Goal: Task Accomplishment & Management: Manage account settings

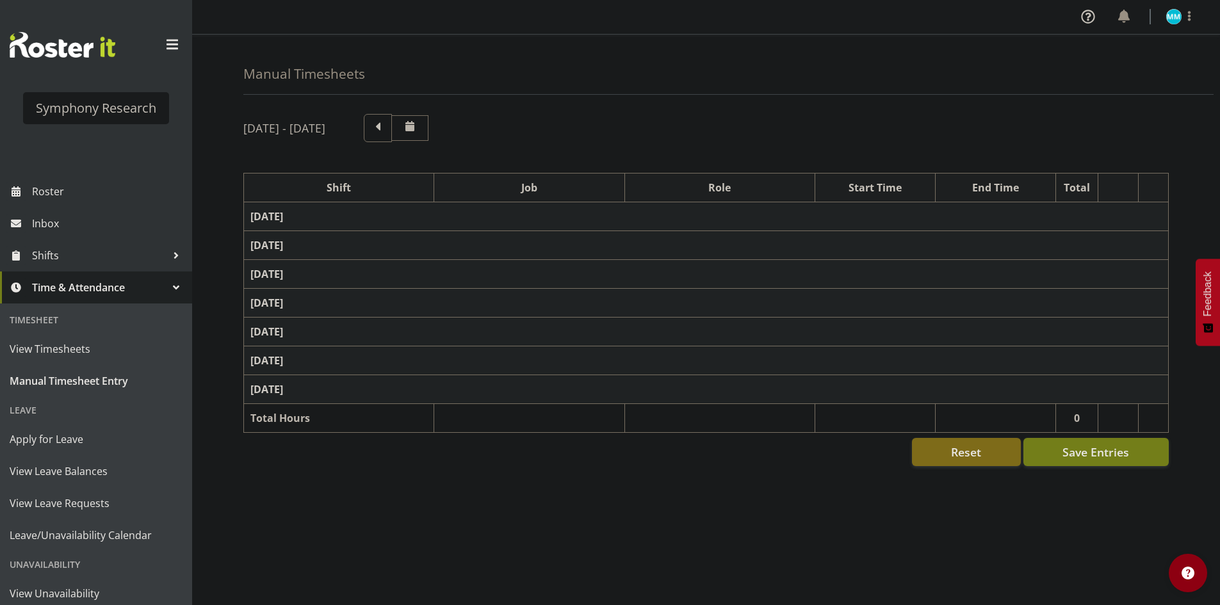
select select "48116"
select select "10633"
select select "47"
select select "57511"
select select "10499"
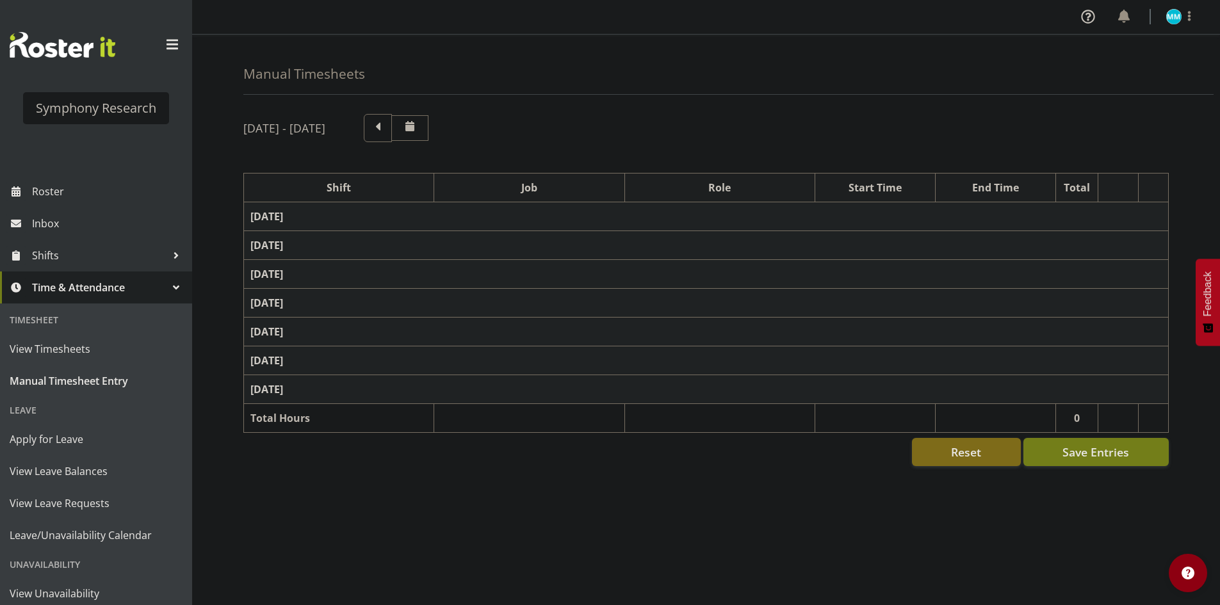
select select "47"
select select "48116"
select select "10633"
select select "47"
select select "48116"
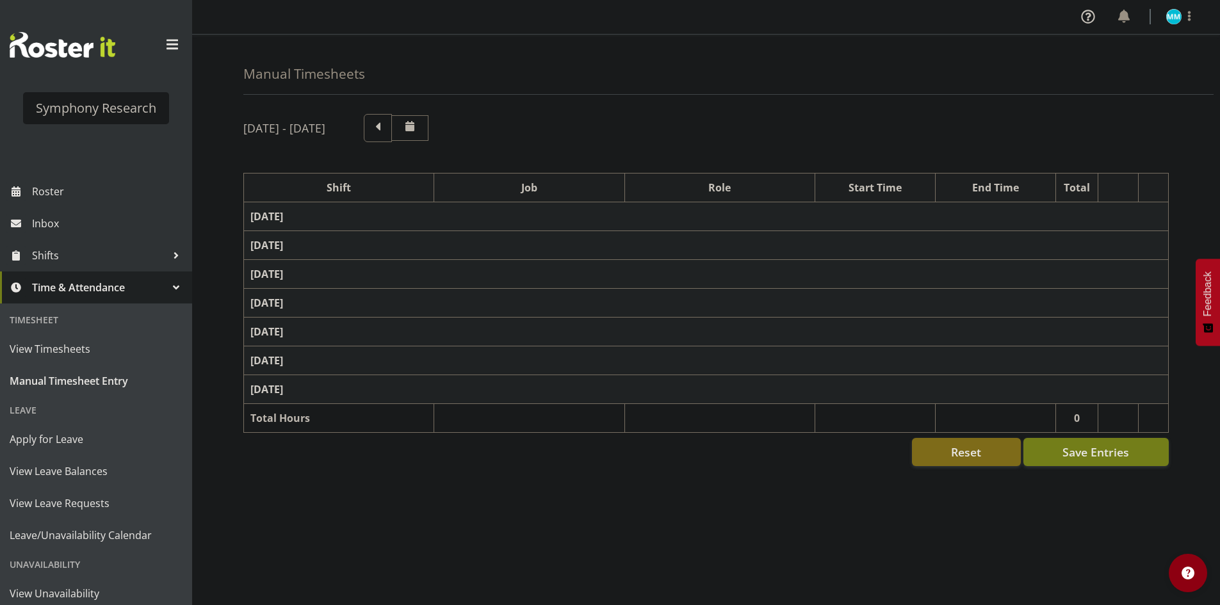
select select "10633"
select select "47"
select select "57511"
select select "10499"
select select "47"
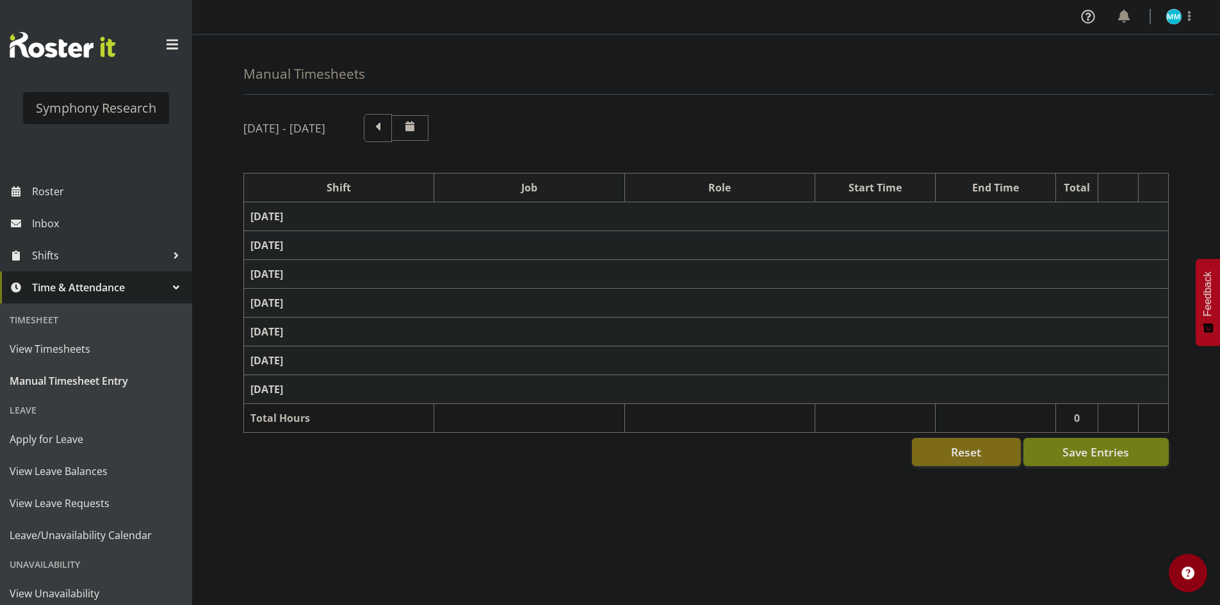
select select "48116"
select select "10633"
select select "47"
select select "56692"
select select "10499"
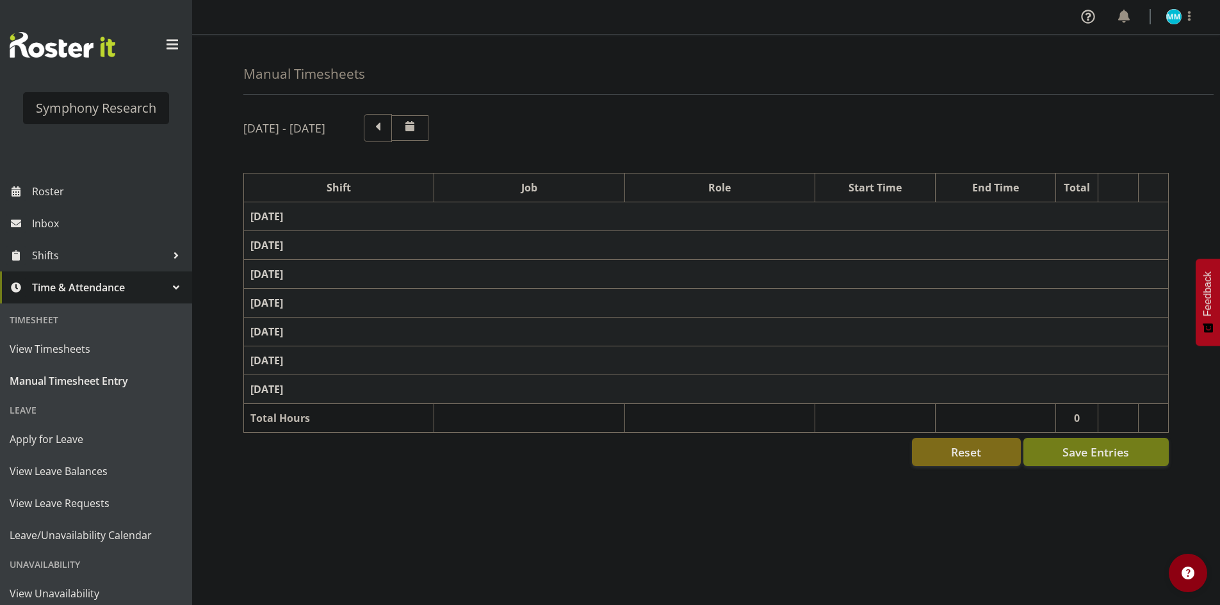
select select "47"
select select "48116"
select select "10633"
select select "47"
select select "57511"
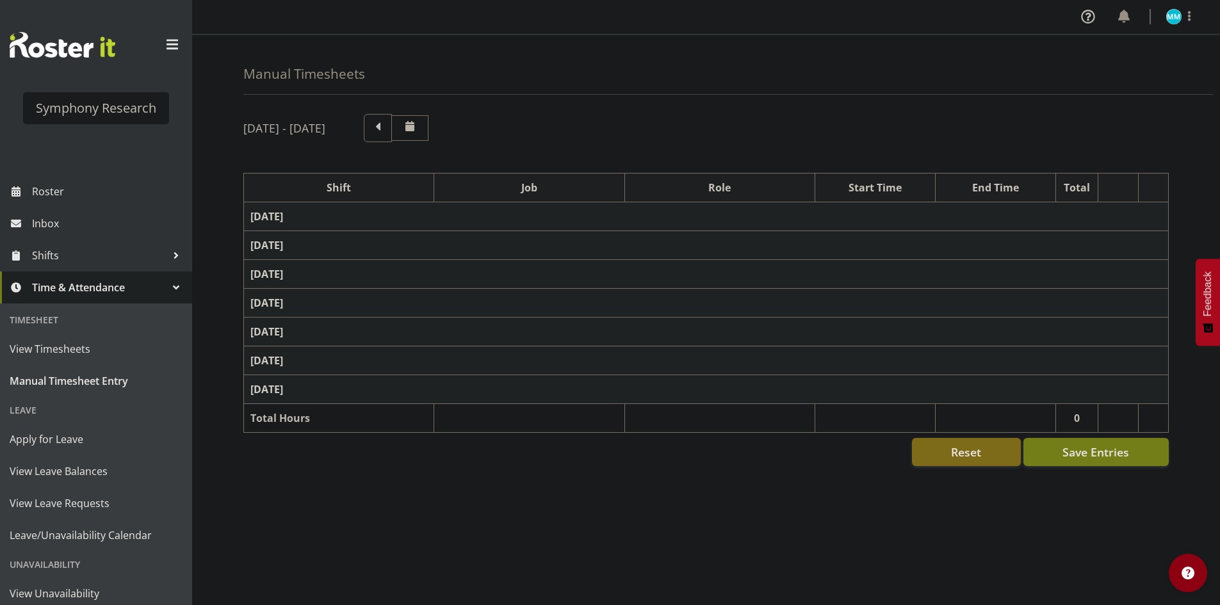
select select "10499"
select select "47"
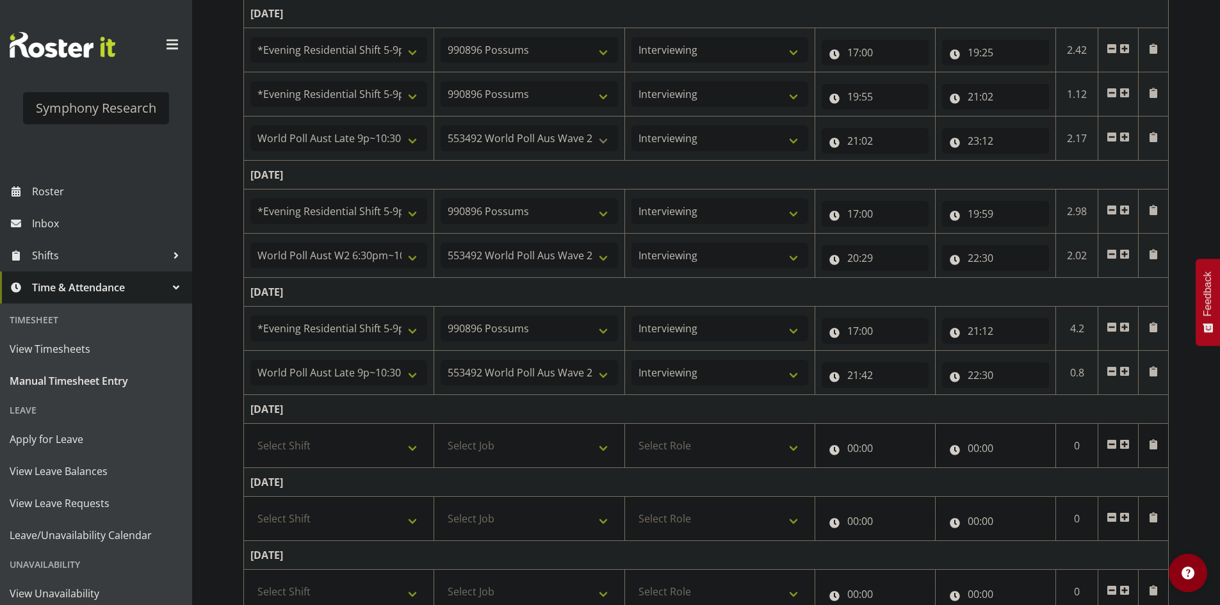
scroll to position [411, 0]
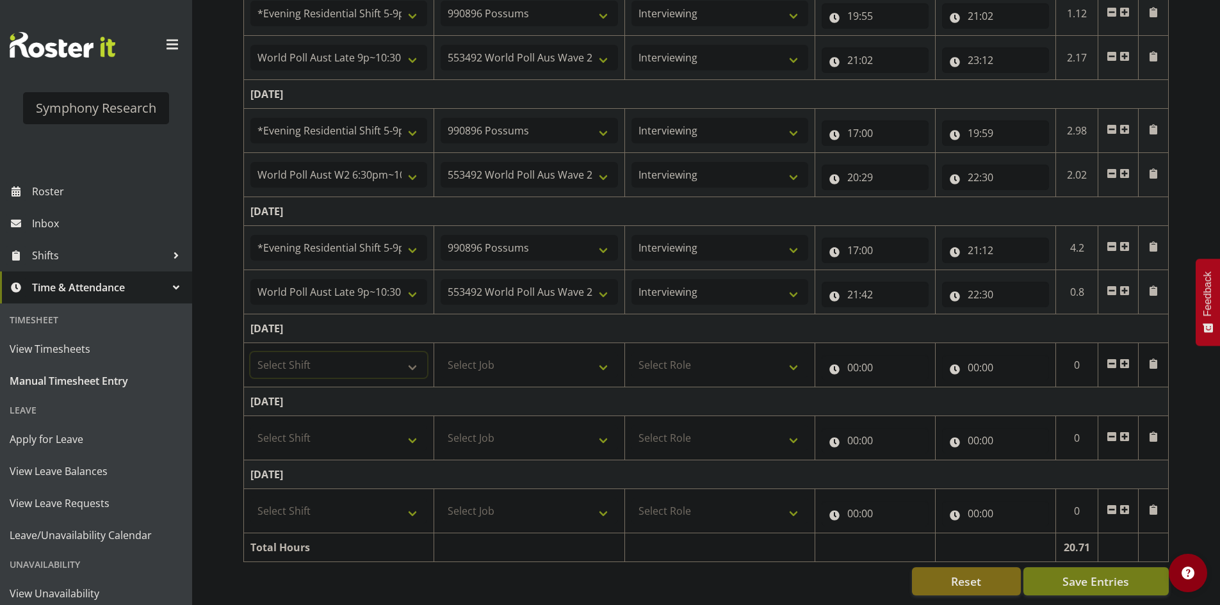
click at [356, 366] on select "Select Shift !!Weekend Residential (Roster IT Shift Label) *Business 9/10am ~ 4…" at bounding box center [339, 365] width 177 height 26
select select "56692"
click at [251, 352] on select "Select Shift !!Weekend Residential (Roster IT Shift Label) *Business 9/10am ~ 4…" at bounding box center [339, 365] width 177 height 26
drag, startPoint x: 474, startPoint y: 341, endPoint x: 498, endPoint y: 357, distance: 29.1
click at [478, 345] on td "Select Job 550060 IF Admin 553492 World Poll Aus Wave 2 Main 2025 553493 World …" at bounding box center [529, 365] width 190 height 44
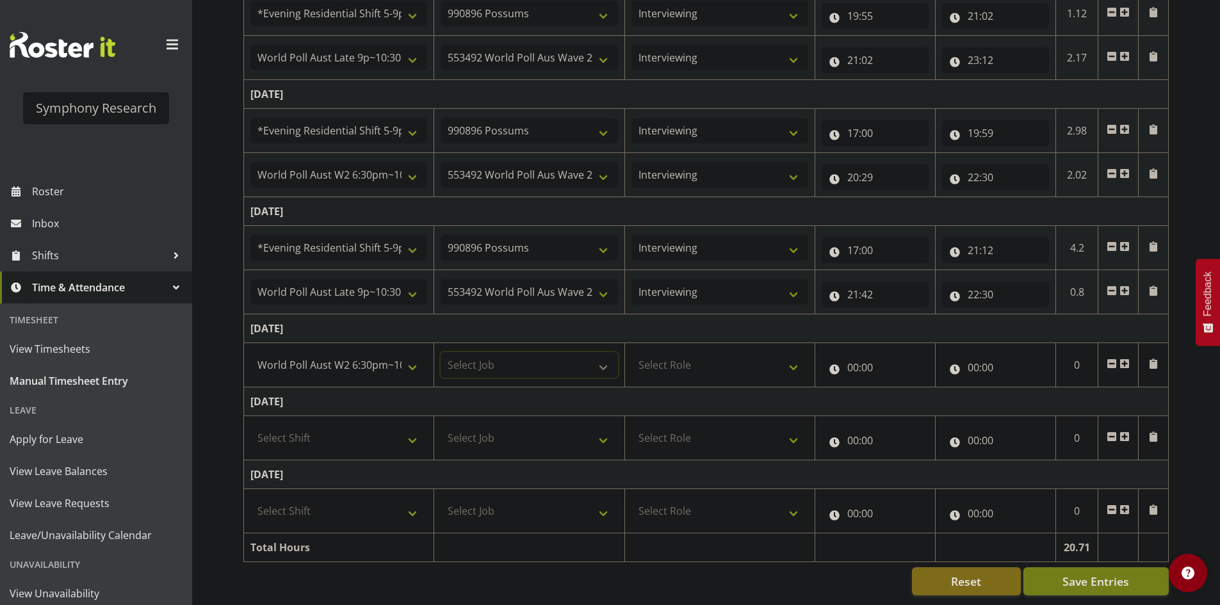
click at [507, 363] on select "Select Job 550060 IF Admin 553492 World Poll Aus Wave 2 Main 2025 553493 World …" at bounding box center [529, 365] width 177 height 26
select select "10499"
click at [441, 352] on select "Select Job 550060 IF Admin 553492 World Poll Aus Wave 2 Main 2025 553493 World …" at bounding box center [529, 365] width 177 height 26
click at [546, 50] on select "550060 IF Admin 553492 World Poll Aus Wave 2 Main 2025 553493 World Poll NZ Wav…" at bounding box center [529, 58] width 177 height 26
click at [441, 45] on select "550060 IF Admin 553492 World Poll Aus Wave 2 Main 2025 553493 World Poll NZ Wav…" at bounding box center [529, 58] width 177 height 26
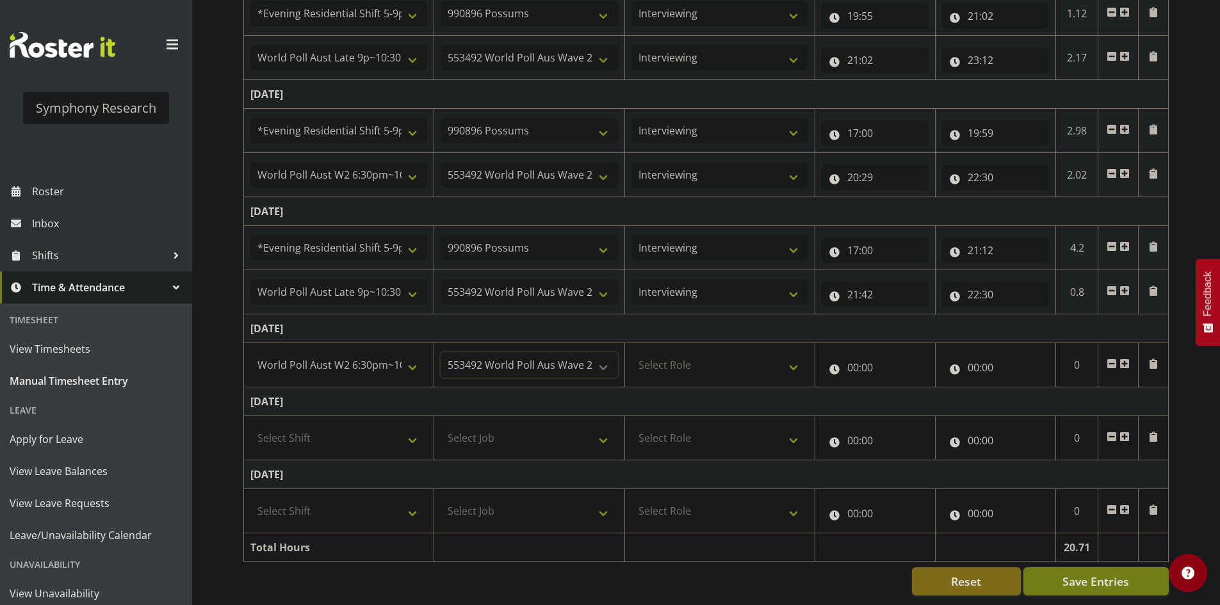
click at [536, 368] on select "550060 IF Admin 553492 World Poll Aus Wave 2 Main 2025 553493 World Poll NZ Wav…" at bounding box center [529, 365] width 177 height 26
click at [441, 352] on select "550060 IF Admin 553492 World Poll Aus Wave 2 Main 2025 553493 World Poll NZ Wav…" at bounding box center [529, 365] width 177 height 26
drag, startPoint x: 684, startPoint y: 354, endPoint x: 689, endPoint y: 359, distance: 7.2
click at [684, 354] on select "Select Role Briefing Interviewing" at bounding box center [720, 365] width 177 height 26
select select "47"
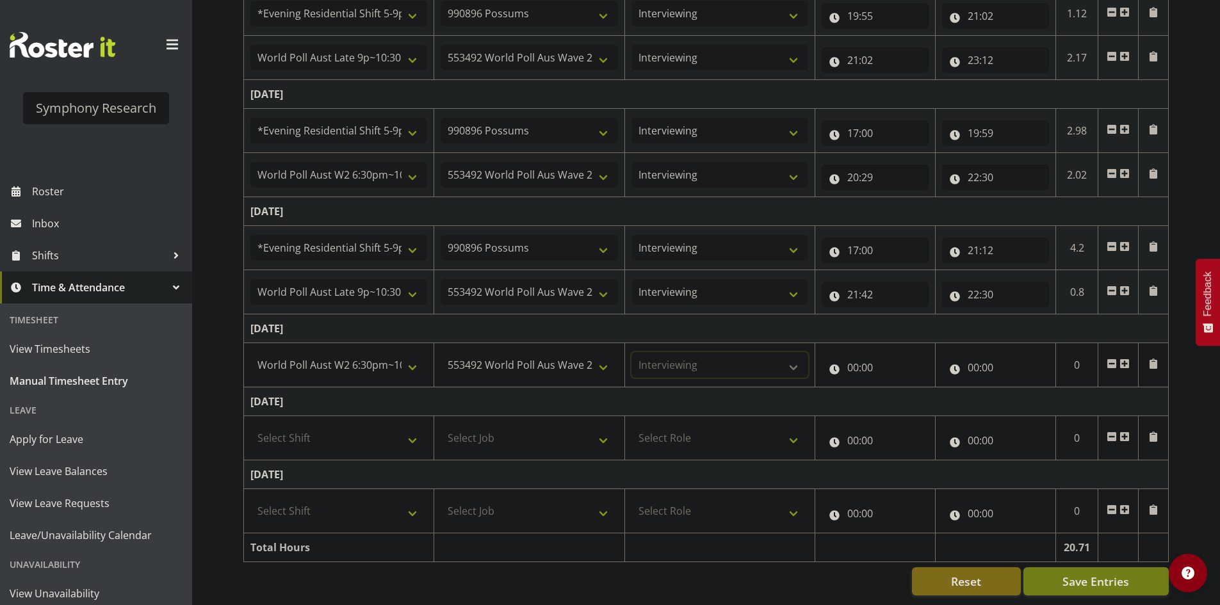
click at [632, 352] on select "Select Role Briefing Interviewing" at bounding box center [720, 365] width 177 height 26
drag, startPoint x: 840, startPoint y: 352, endPoint x: 847, endPoint y: 365, distance: 14.6
click at [840, 355] on input "00:00" at bounding box center [875, 368] width 107 height 26
click at [905, 395] on select "00 01 02 03 04 05 06 07 08 09 10 11 12 13 14 15 16 17 18 19 20 21 22 23" at bounding box center [909, 401] width 29 height 26
select select "17"
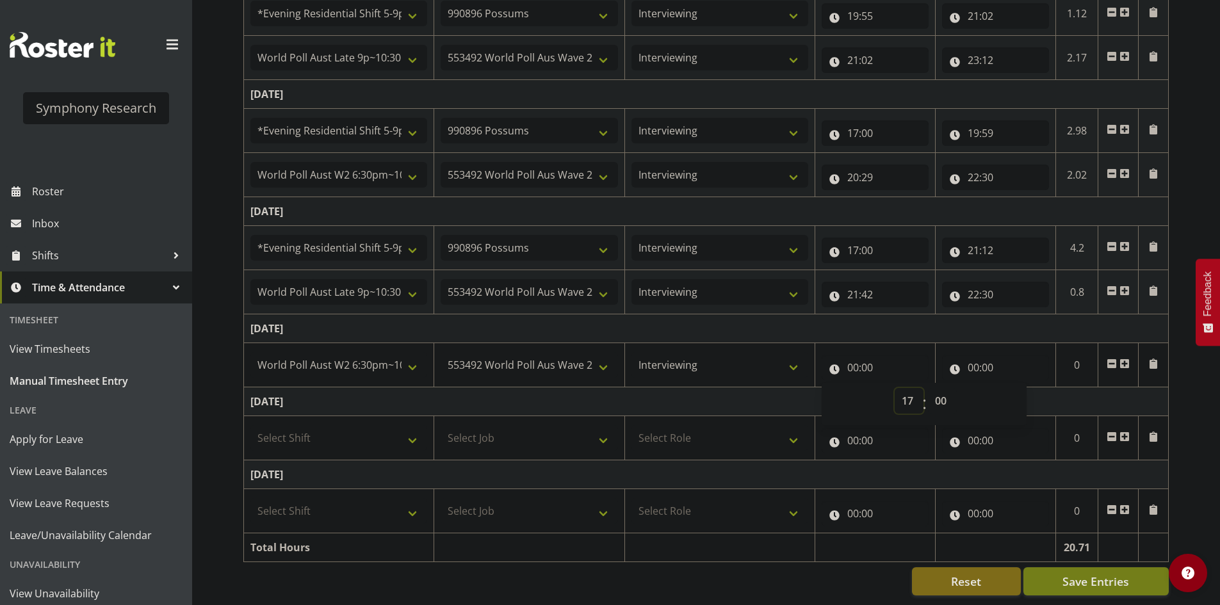
click at [895, 388] on select "00 01 02 03 04 05 06 07 08 09 10 11 12 13 14 15 16 17 18 19 20 21 22 23" at bounding box center [909, 401] width 29 height 26
type input "17:00"
click at [976, 358] on input "00:00" at bounding box center [995, 368] width 107 height 26
click at [1025, 396] on select "00 01 02 03 04 05 06 07 08 09 10 11 12 13 14 15 16 17 18 19 20 21 22 23" at bounding box center [1029, 401] width 29 height 26
select select "19"
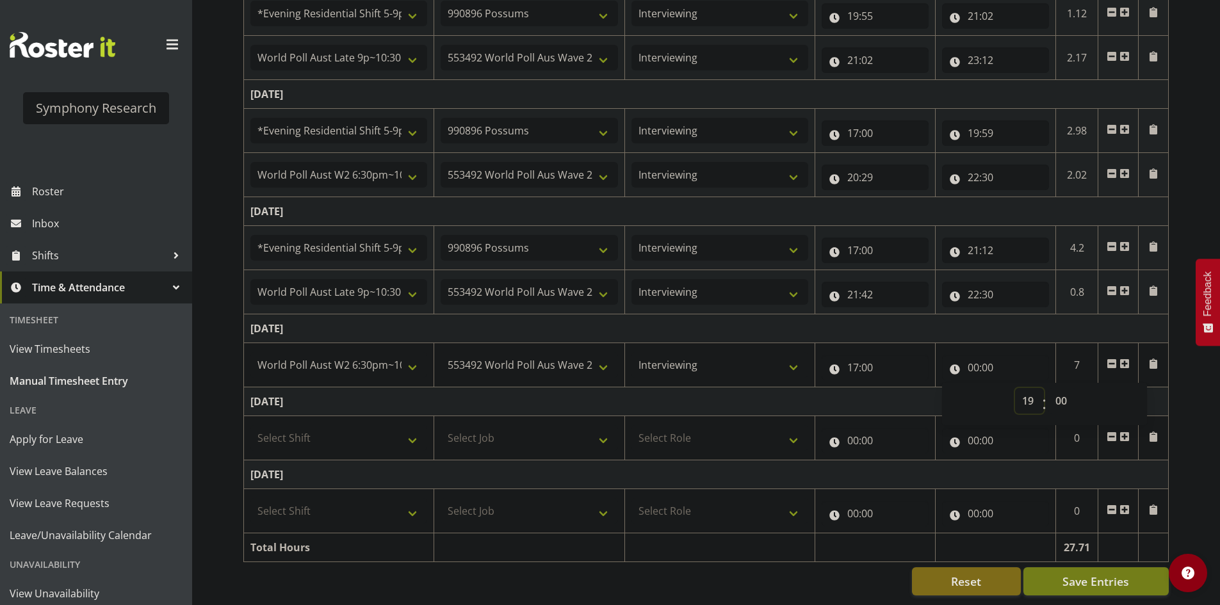
click at [1015, 388] on select "00 01 02 03 04 05 06 07 08 09 10 11 12 13 14 15 16 17 18 19 20 21 22 23" at bounding box center [1029, 401] width 29 height 26
type input "19:00"
drag, startPoint x: 1043, startPoint y: 386, endPoint x: 1058, endPoint y: 394, distance: 16.6
click at [1043, 388] on span ":" at bounding box center [1044, 404] width 4 height 32
click at [1073, 400] on select "00 01 02 03 04 05 06 07 08 09 10 11 12 13 14 15 16 17 18 19 20 21 22 23 24 25 2…" at bounding box center [1063, 401] width 29 height 26
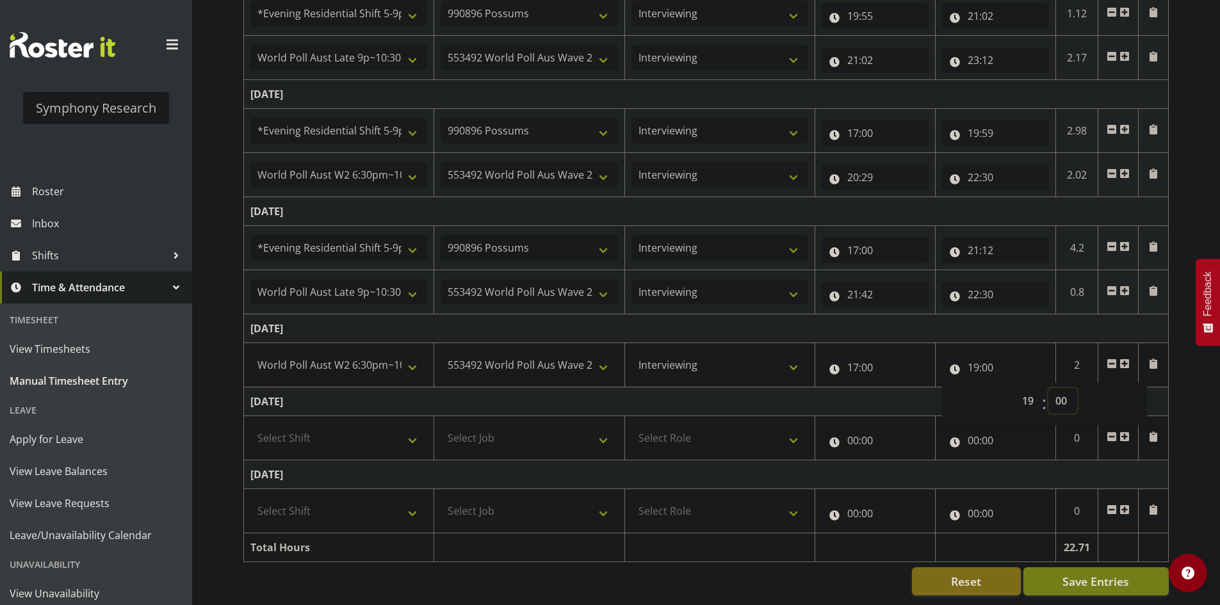
select select "8"
click at [1049, 388] on select "00 01 02 03 04 05 06 07 08 09 10 11 12 13 14 15 16 17 18 19 20 21 22 23 24 25 2…" at bounding box center [1063, 401] width 29 height 26
type input "19:08"
click at [1124, 359] on span at bounding box center [1125, 364] width 10 height 10
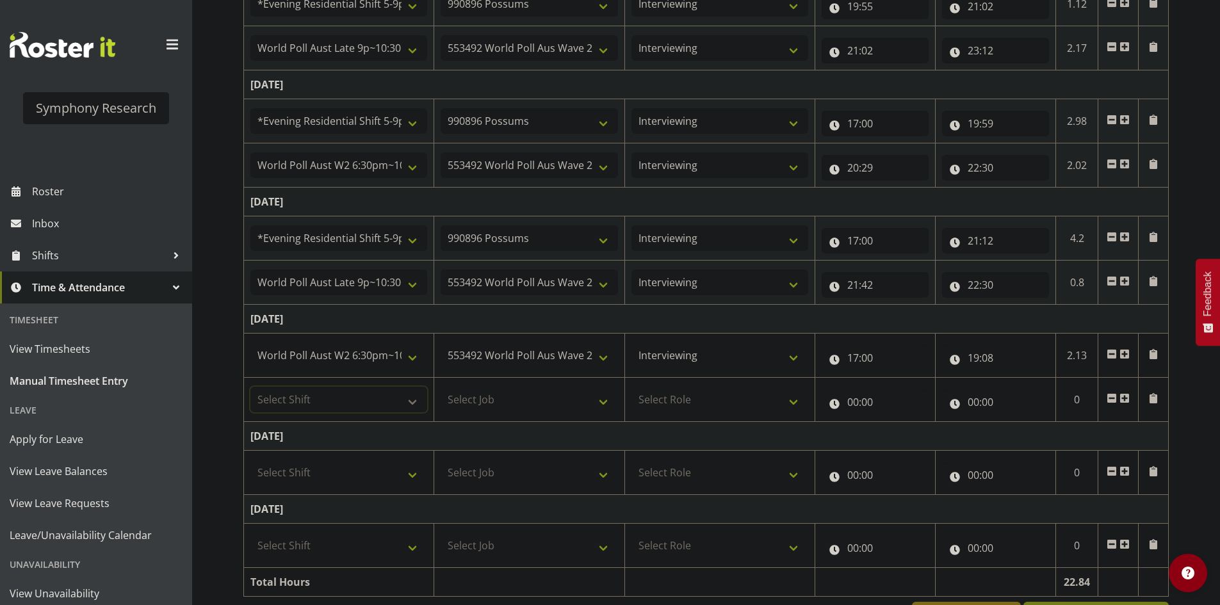
click at [389, 389] on select "Select Shift !!Weekend Residential (Roster IT Shift Label) *Business 9/10am ~ 4…" at bounding box center [339, 400] width 177 height 26
select select "56692"
click at [251, 387] on select "Select Shift !!Weekend Residential (Roster IT Shift Label) *Business 9/10am ~ 4…" at bounding box center [339, 400] width 177 height 26
click at [555, 407] on select "Select Job 550060 IF Admin 553492 World Poll Aus Wave 2 Main 2025 553493 World …" at bounding box center [529, 400] width 177 height 26
select select "10499"
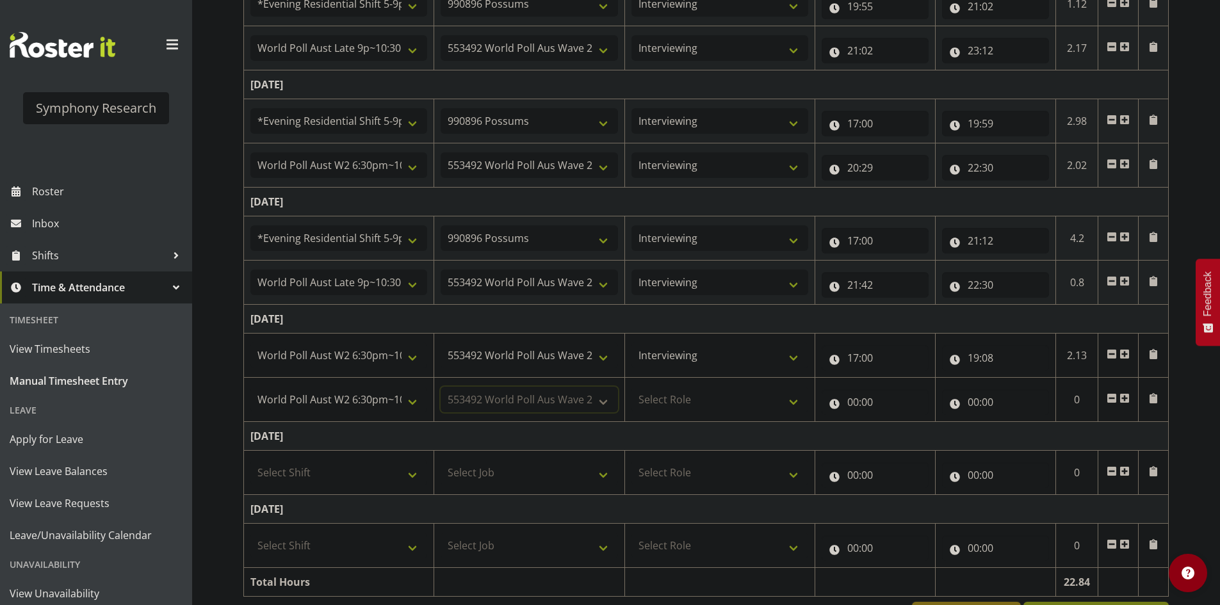
click at [441, 387] on select "Select Job 550060 IF Admin 553492 World Poll Aus Wave 2 Main 2025 553493 World …" at bounding box center [529, 400] width 177 height 26
click at [689, 399] on select "Select Role Briefing Interviewing" at bounding box center [720, 400] width 177 height 26
select select "47"
click at [632, 387] on select "Select Role Briefing Interviewing" at bounding box center [720, 400] width 177 height 26
click at [835, 405] on input "00:00" at bounding box center [875, 403] width 107 height 26
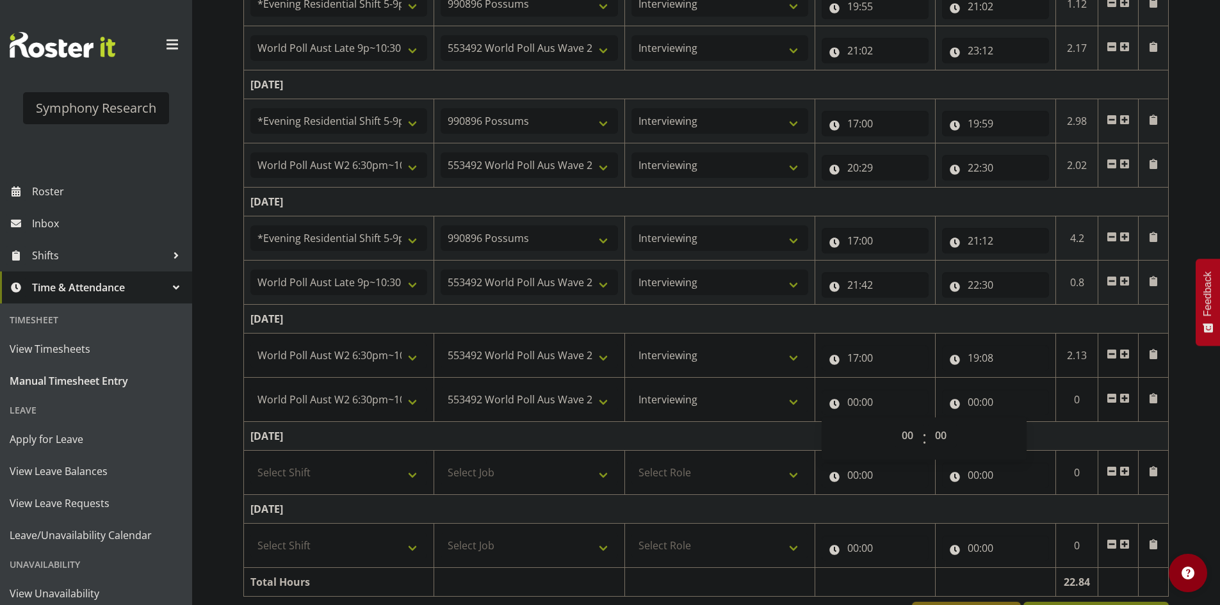
click at [884, 434] on div "00 01 02 03 04 05 06 07 08 09 10 11 12 13 14 15 16 17 18 19 20 21 22 23 : 00 01…" at bounding box center [924, 439] width 205 height 32
drag, startPoint x: 893, startPoint y: 438, endPoint x: 882, endPoint y: 440, distance: 11.8
click at [894, 440] on div "00 01 02 03 04 05 06 07 08 09 10 11 12 13 14 15 16 17 18 19 20 21 22 23" at bounding box center [908, 439] width 29 height 32
click at [898, 421] on div "00 01 02 03 04 05 06 07 08 09 10 11 12 13 14 15 16 17 18 19 20 21 22 23 : 00 01…" at bounding box center [924, 439] width 205 height 42
click at [914, 448] on select "00 01 02 03 04 05 06 07 08 09 10 11 12 13 14 15 16 17 18 19 20 21 22 23" at bounding box center [909, 436] width 29 height 26
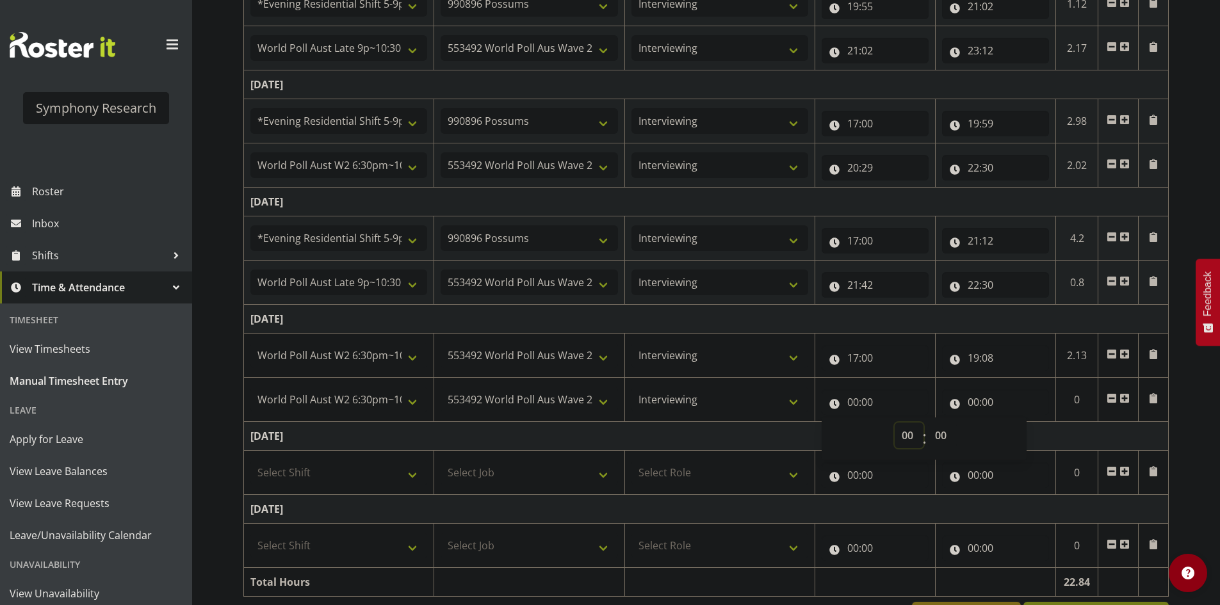
select select "19"
click at [895, 423] on select "00 01 02 03 04 05 06 07 08 09 10 11 12 13 14 15 16 17 18 19 20 21 22 23" at bounding box center [909, 436] width 29 height 26
type input "19:00"
click at [946, 437] on select "00 01 02 03 04 05 06 07 08 09 10 11 12 13 14 15 16 17 18 19 20 21 22 23 24 25 2…" at bounding box center [942, 436] width 29 height 26
select select "38"
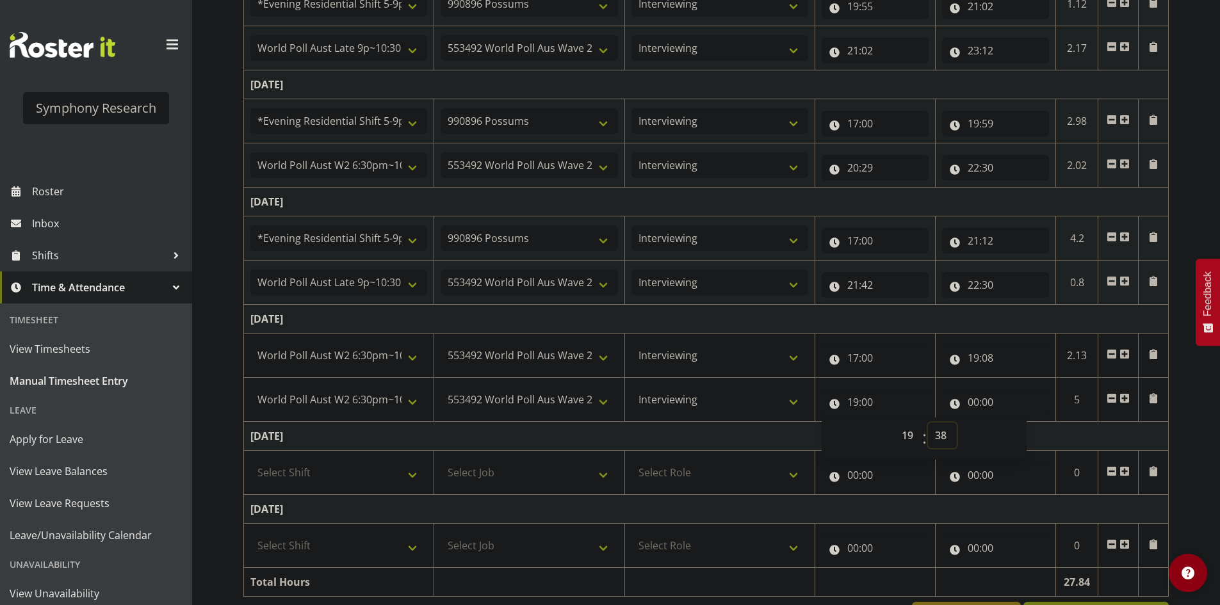
click at [928, 423] on select "00 01 02 03 04 05 06 07 08 09 10 11 12 13 14 15 16 17 18 19 20 21 22 23 24 25 2…" at bounding box center [942, 436] width 29 height 26
type input "19:38"
drag, startPoint x: 971, startPoint y: 392, endPoint x: 981, endPoint y: 407, distance: 18.5
click at [971, 394] on input "00:00" at bounding box center [995, 403] width 107 height 26
click at [1026, 439] on select "00 01 02 03 04 05 06 07 08 09 10 11 12 13 14 15 16 17 18 19 20 21 22 23" at bounding box center [1029, 436] width 29 height 26
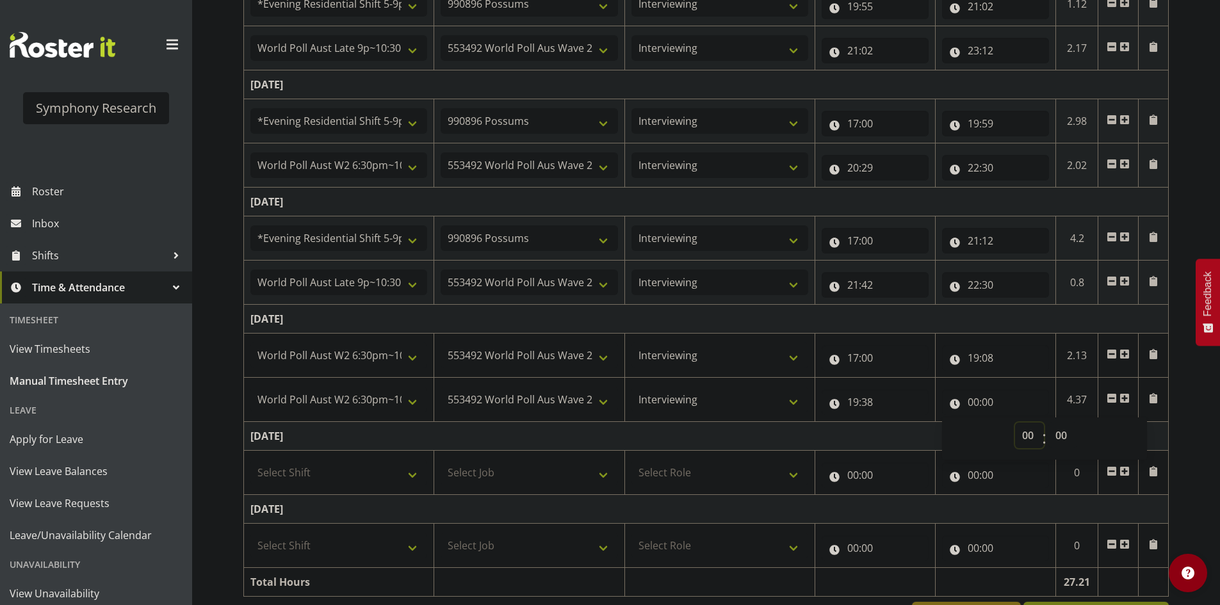
select select "22"
click at [1015, 423] on select "00 01 02 03 04 05 06 07 08 09 10 11 12 13 14 15 16 17 18 19 20 21 22 23" at bounding box center [1029, 436] width 29 height 26
type input "22:00"
click at [1069, 440] on select "00 01 02 03 04 05 06 07 08 09 10 11 12 13 14 15 16 17 18 19 20 21 22 23 24 25 2…" at bounding box center [1063, 436] width 29 height 26
select select "30"
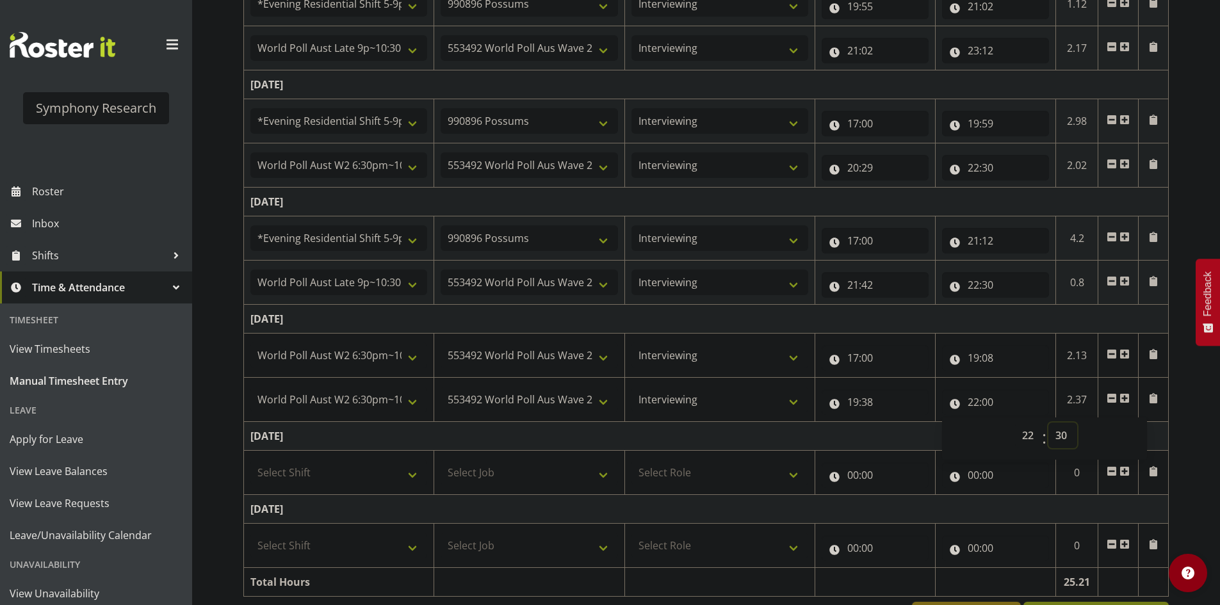
click at [1049, 423] on select "00 01 02 03 04 05 06 07 08 09 10 11 12 13 14 15 16 17 18 19 20 21 22 23 24 25 2…" at bounding box center [1063, 436] width 29 height 26
type input "22:30"
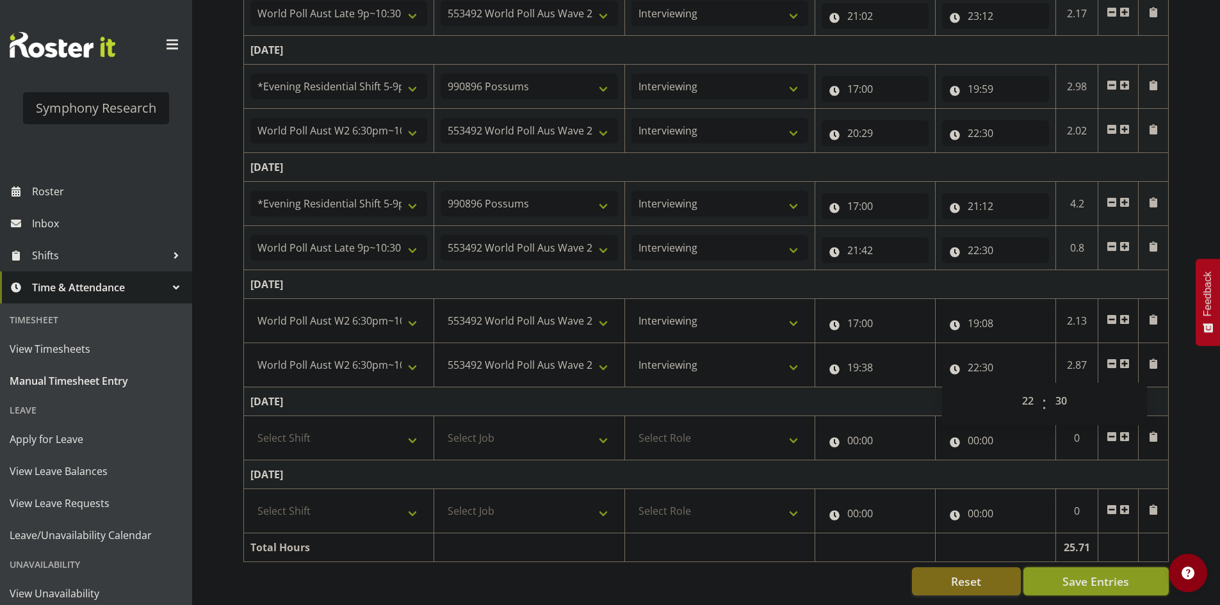
click at [1115, 573] on span "Save Entries" at bounding box center [1096, 581] width 67 height 17
click at [1210, 480] on div "[DATE] - [DATE] Shift Job Role Start Time End Time Total [DATE] !!Weekend Resid…" at bounding box center [731, 132] width 977 height 946
